Goal: Task Accomplishment & Management: Manage account settings

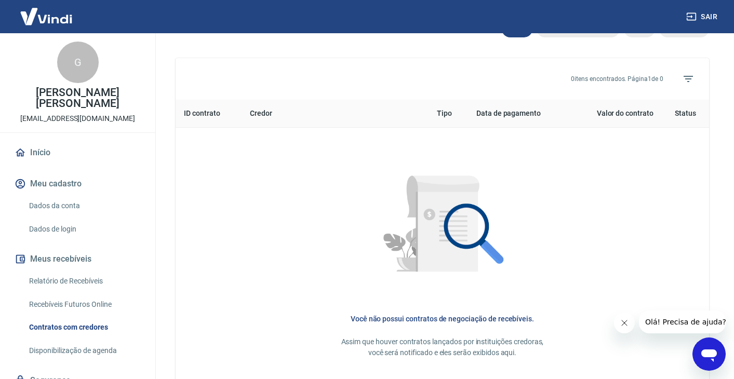
scroll to position [460, 0]
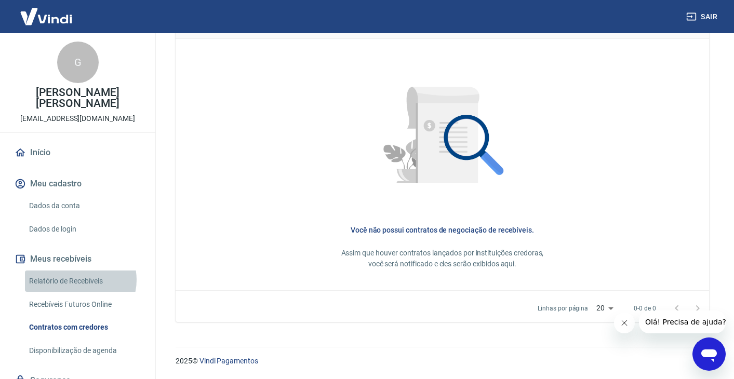
click at [78, 280] on link "Relatório de Recebíveis" at bounding box center [84, 281] width 118 height 21
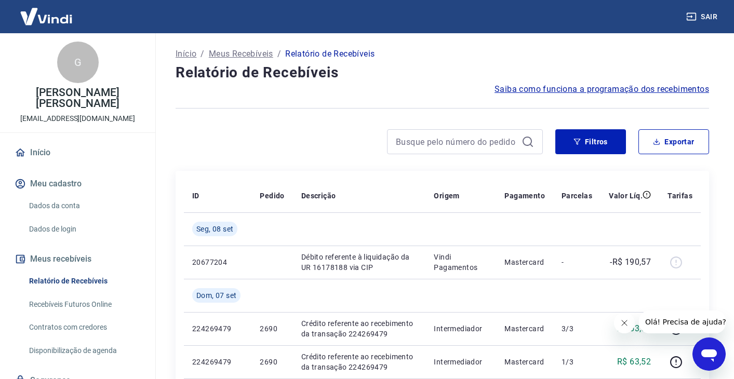
click at [56, 208] on link "Dados da conta" at bounding box center [84, 205] width 118 height 21
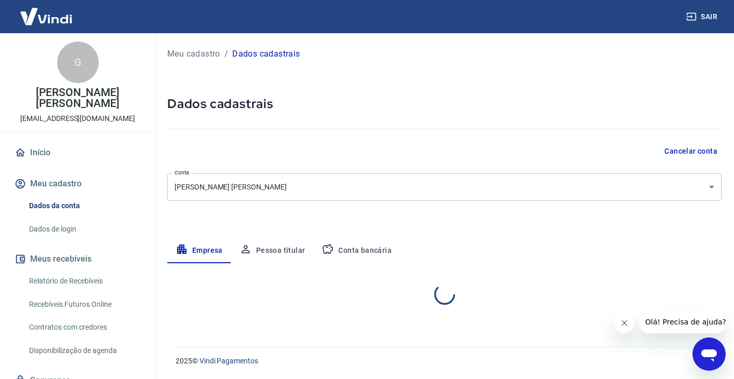
select select "ES"
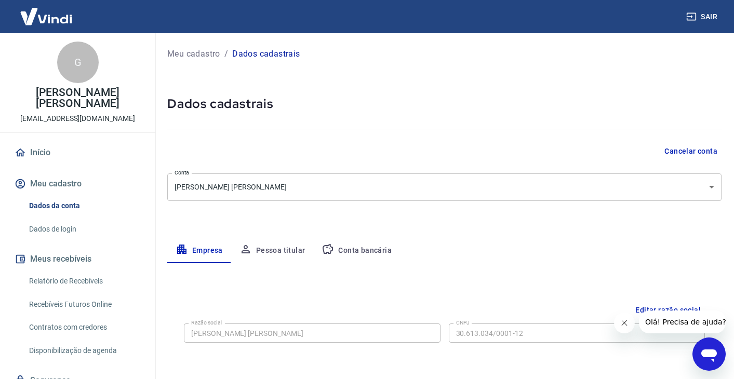
click at [60, 154] on link "Início" at bounding box center [77, 152] width 130 height 23
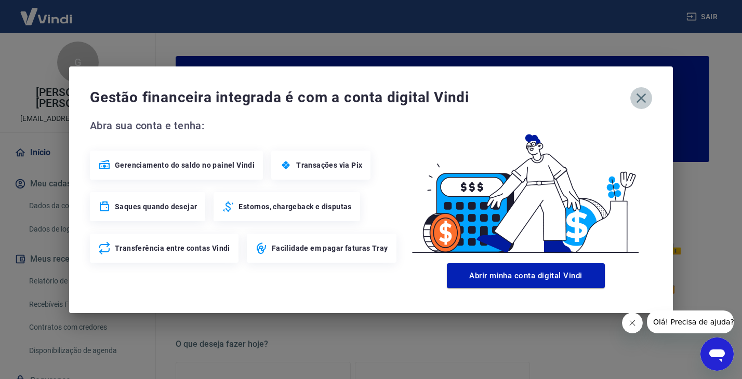
click at [638, 99] on icon "button" at bounding box center [641, 98] width 17 height 17
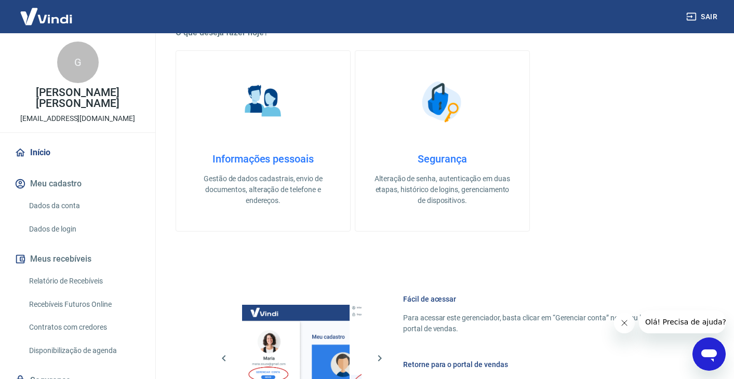
scroll to position [217, 0]
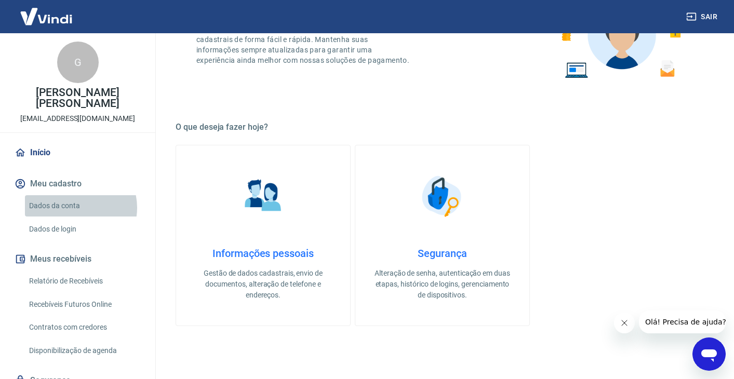
click at [77, 208] on link "Dados da conta" at bounding box center [84, 205] width 118 height 21
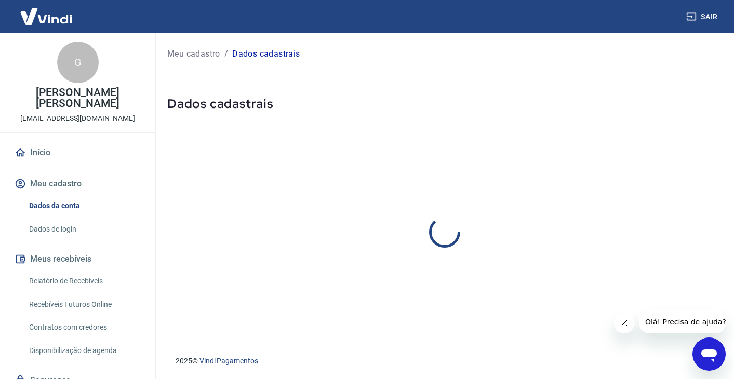
select select "ES"
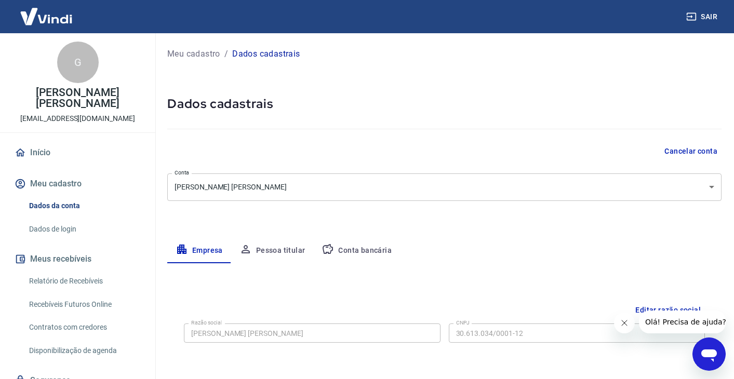
click at [374, 251] on button "Conta bancária" at bounding box center [356, 251] width 87 height 25
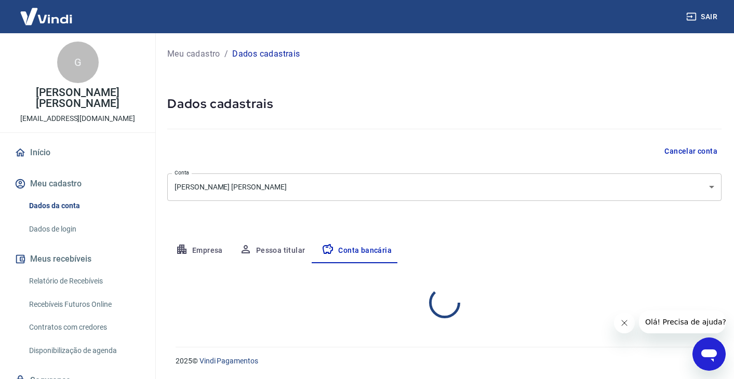
select select "1"
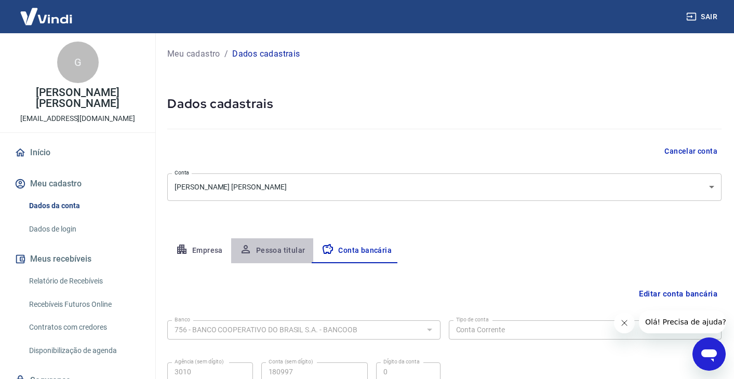
click at [281, 245] on button "Pessoa titular" at bounding box center [272, 251] width 83 height 25
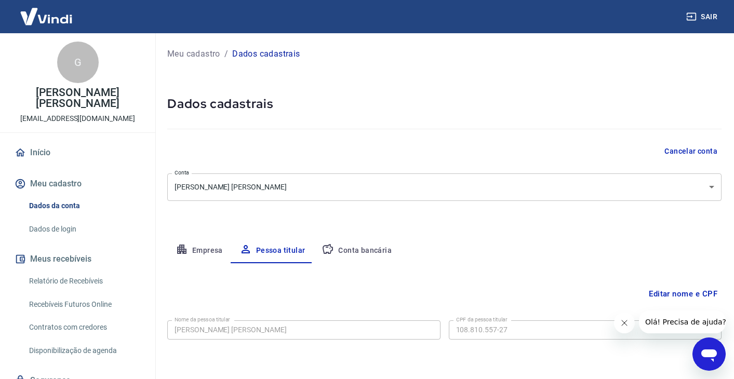
click at [68, 226] on link "Dados de login" at bounding box center [84, 229] width 118 height 21
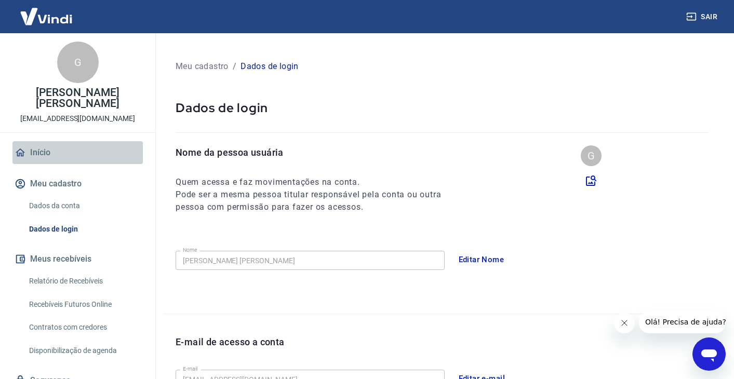
click at [82, 153] on link "Início" at bounding box center [77, 152] width 130 height 23
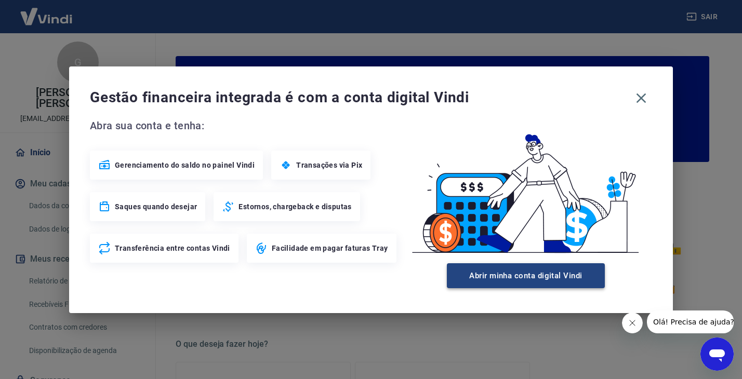
click at [503, 283] on button "Abrir minha conta digital Vindi" at bounding box center [526, 276] width 158 height 25
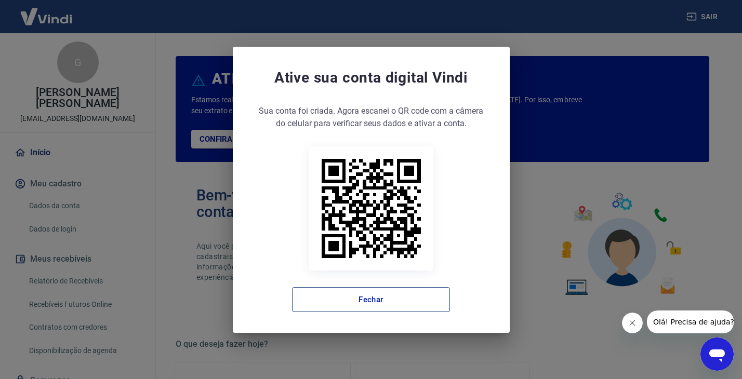
click at [389, 302] on button "Fechar" at bounding box center [371, 299] width 158 height 25
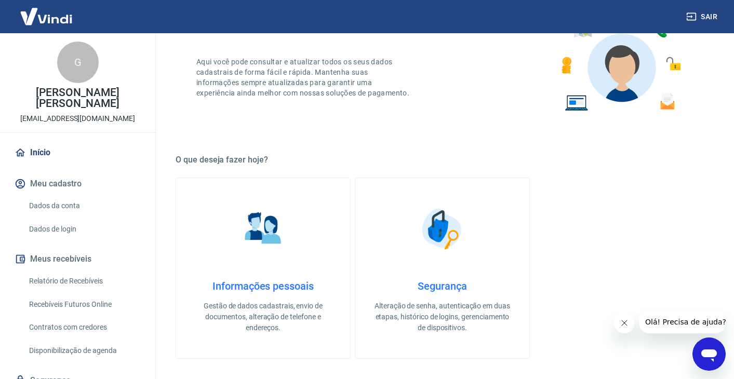
scroll to position [277, 0]
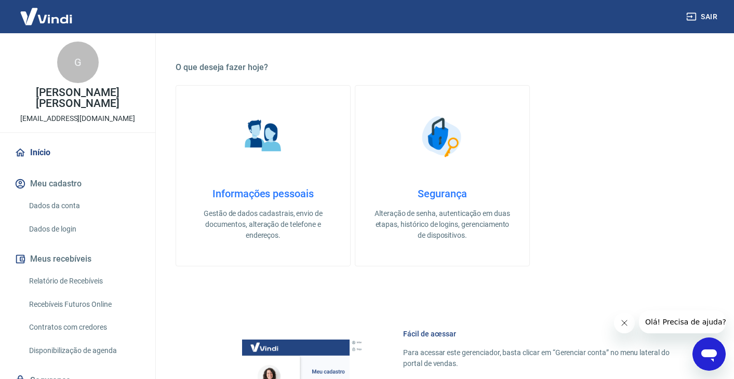
click at [269, 195] on h4 "Informações pessoais" at bounding box center [263, 194] width 141 height 12
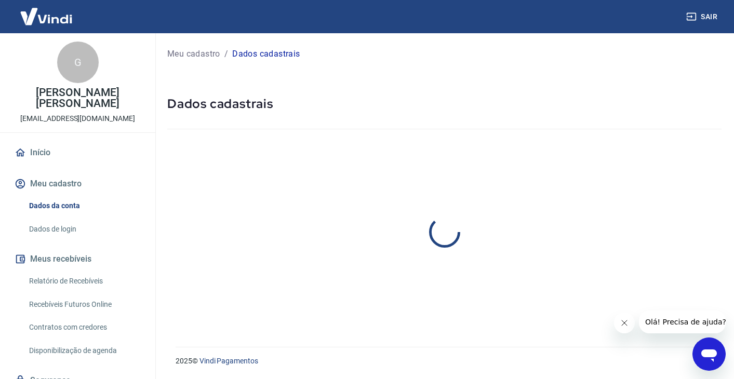
select select "ES"
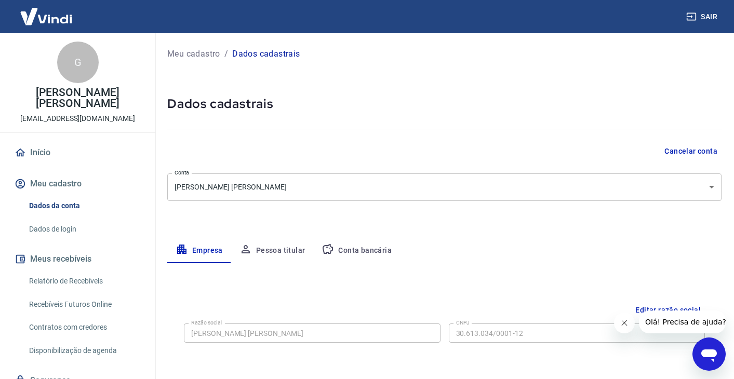
scroll to position [277, 0]
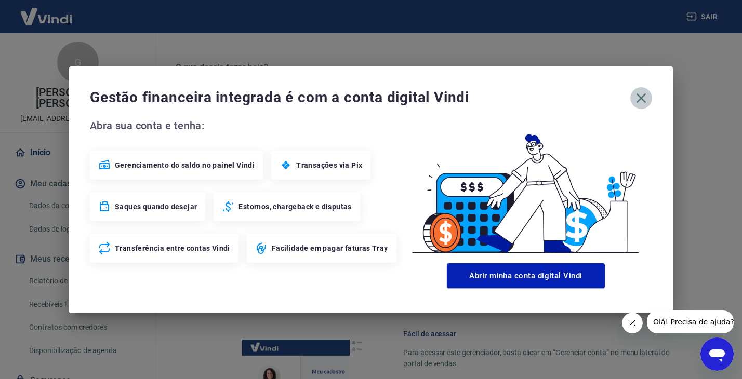
click at [636, 98] on icon "button" at bounding box center [641, 98] width 17 height 17
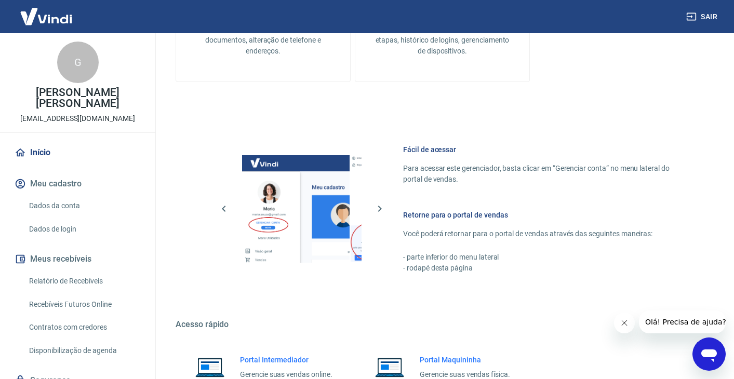
scroll to position [559, 0]
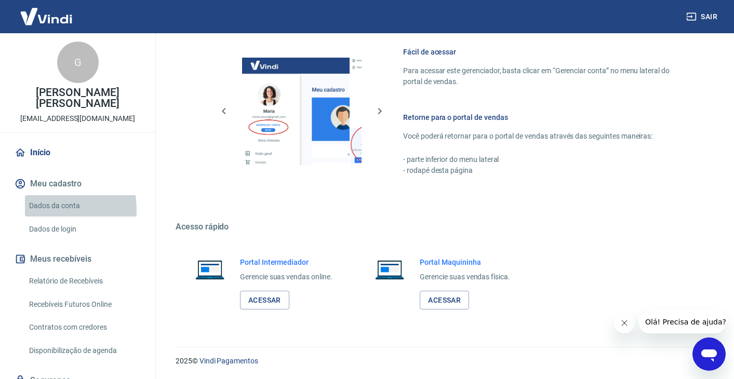
click at [37, 210] on link "Dados da conta" at bounding box center [84, 205] width 118 height 21
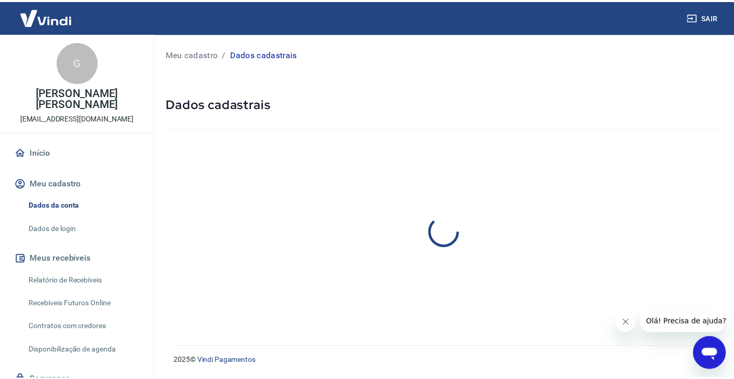
select select "ES"
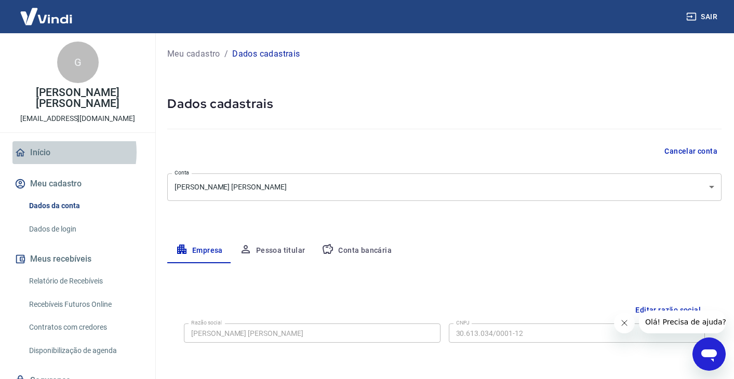
click at [51, 152] on link "Início" at bounding box center [77, 152] width 130 height 23
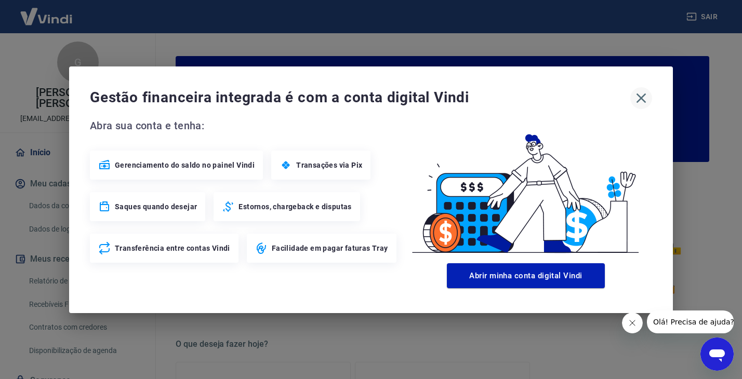
click at [646, 100] on icon "button" at bounding box center [641, 98] width 17 height 17
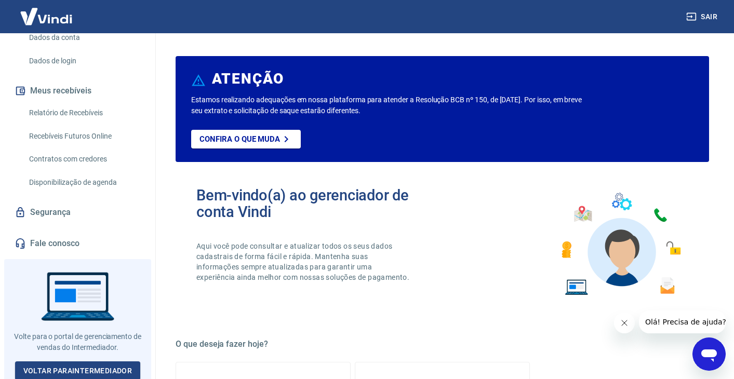
scroll to position [117, 0]
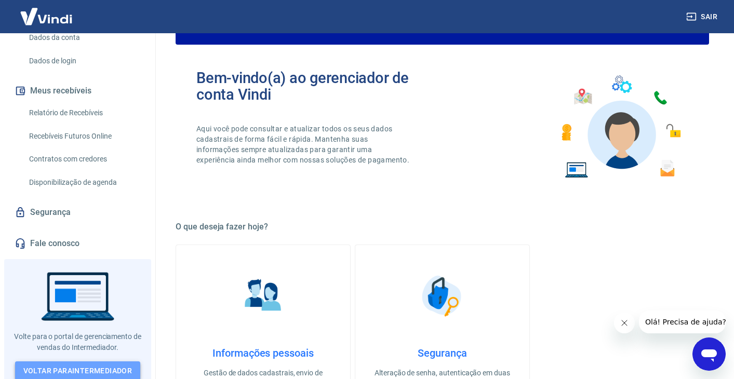
click at [91, 364] on link "Voltar para Intermediador" at bounding box center [78, 371] width 126 height 19
